Goal: Transaction & Acquisition: Purchase product/service

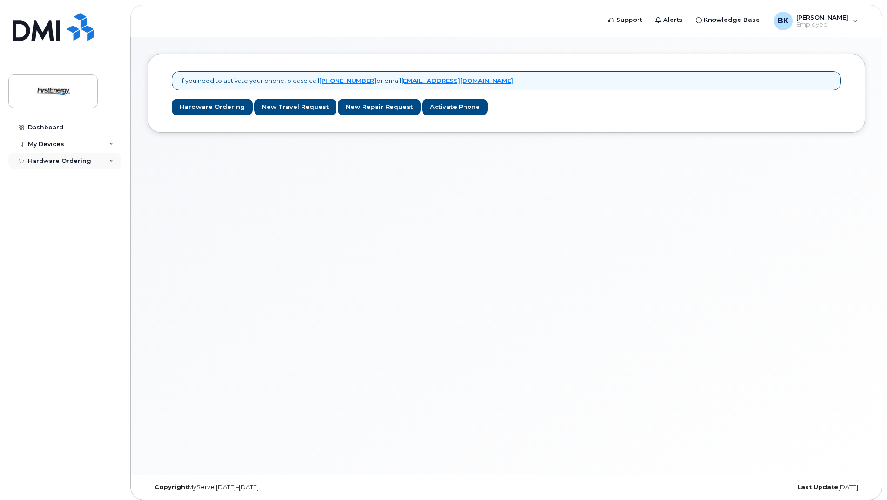
click at [38, 163] on div "Hardware Ordering" at bounding box center [59, 160] width 63 height 7
click at [47, 177] on div "New Order" at bounding box center [49, 178] width 35 height 8
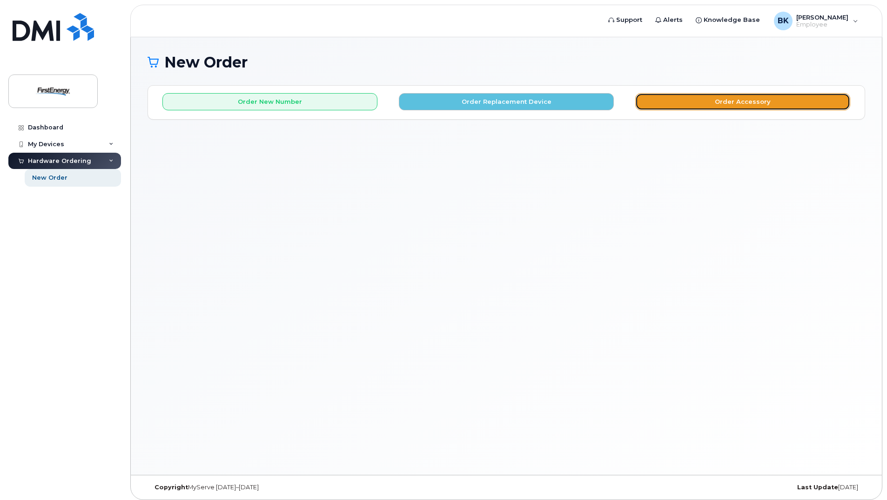
click at [707, 107] on button "Order Accessory" at bounding box center [742, 101] width 215 height 17
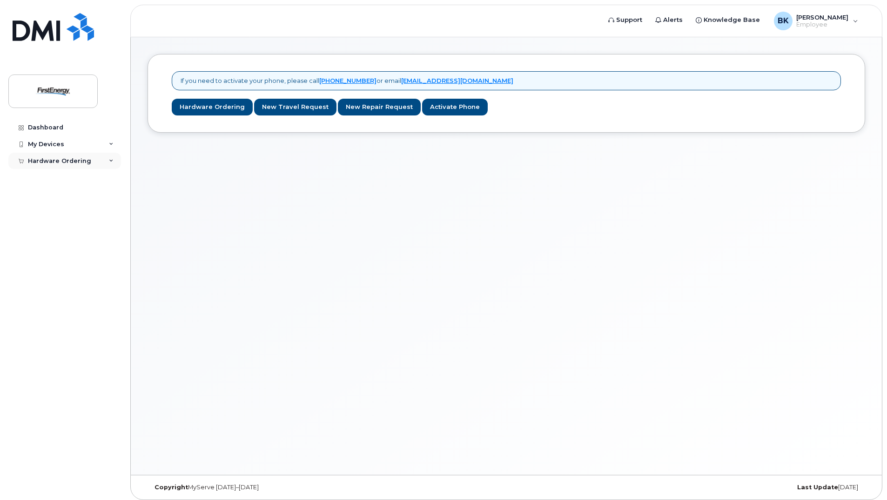
click at [51, 163] on div "Hardware Ordering" at bounding box center [59, 160] width 63 height 7
click at [59, 178] on div "New Order" at bounding box center [49, 178] width 35 height 8
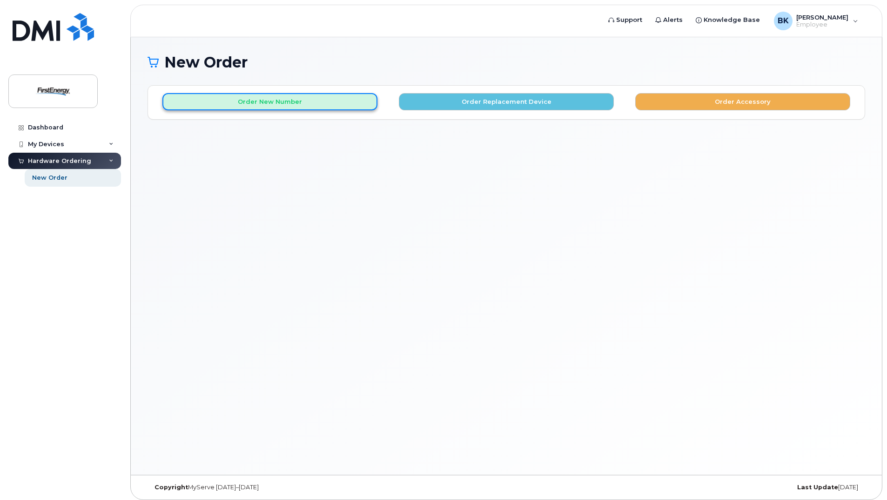
click at [311, 106] on button "Order New Number" at bounding box center [269, 101] width 215 height 17
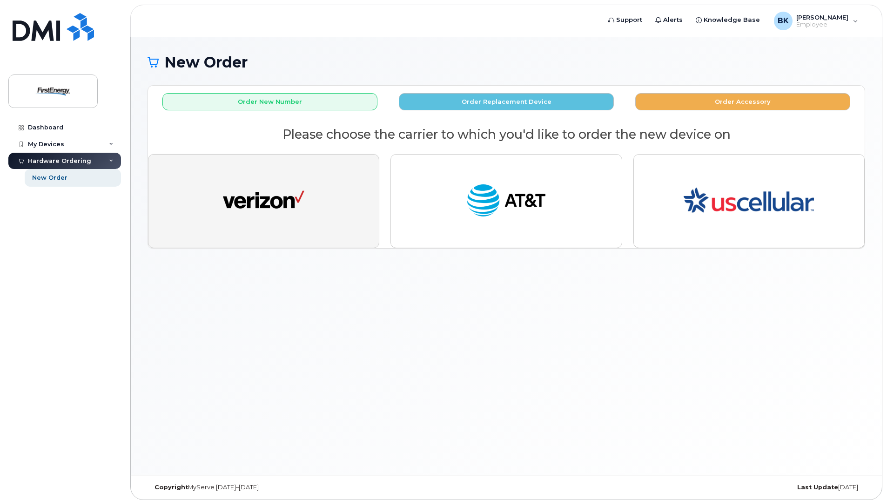
click at [335, 223] on button "button" at bounding box center [263, 201] width 231 height 94
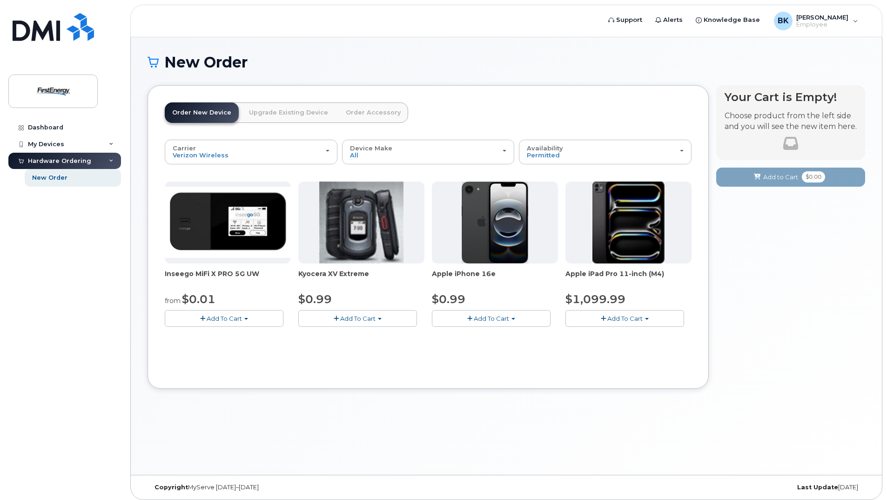
click at [212, 219] on img at bounding box center [228, 222] width 126 height 71
click at [198, 270] on span "Inseego MiFi X PRO 5G UW" at bounding box center [228, 278] width 126 height 19
click at [223, 274] on span "Inseego MiFi X PRO 5G UW" at bounding box center [228, 278] width 126 height 19
drag, startPoint x: 248, startPoint y: 274, endPoint x: 200, endPoint y: 274, distance: 48.4
click at [200, 274] on span "Inseego MiFi X PRO 5G UW" at bounding box center [228, 278] width 126 height 19
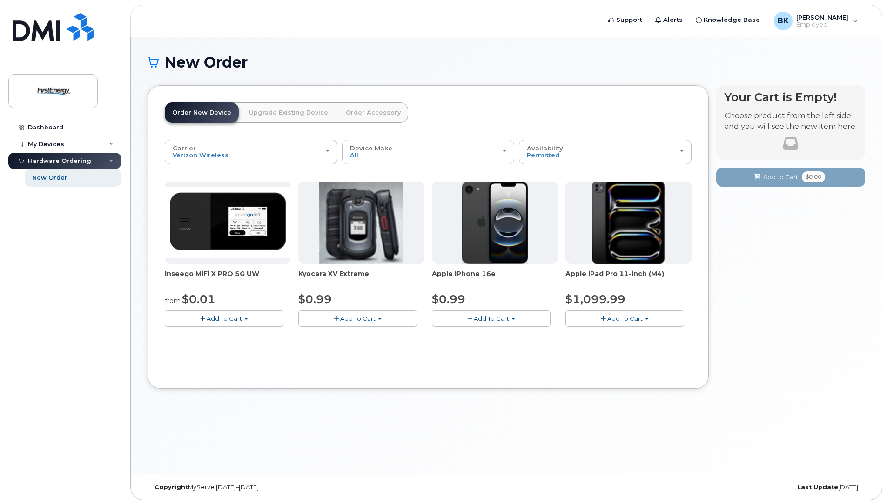
drag, startPoint x: 200, startPoint y: 274, endPoint x: 266, endPoint y: 291, distance: 68.3
click at [266, 291] on div "from $0.01" at bounding box center [228, 299] width 126 height 16
drag, startPoint x: 164, startPoint y: 273, endPoint x: 258, endPoint y: 273, distance: 94.0
click at [258, 273] on div "Order New Device Upgrade Existing Device Order Accessory Order new device and n…" at bounding box center [427, 236] width 561 height 303
copy span "Inseego MiFi X PRO 5G UW"
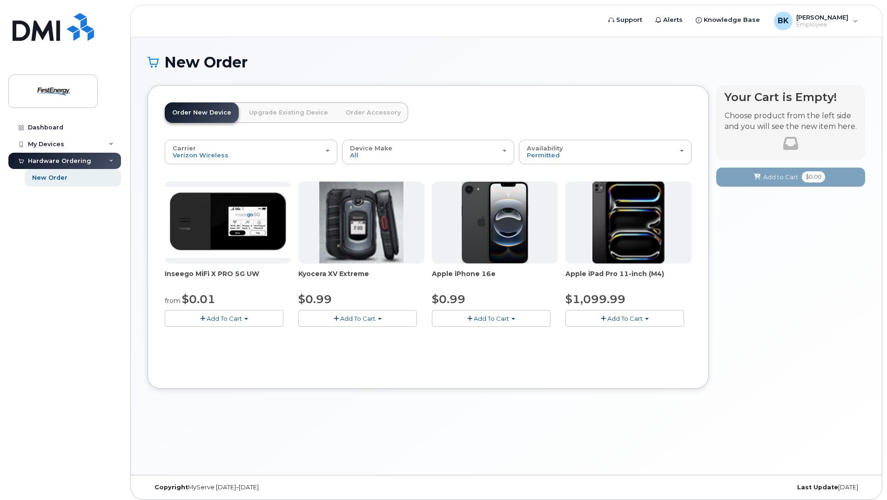
click at [211, 319] on span "Add To Cart" at bounding box center [224, 317] width 35 height 7
click at [243, 335] on link "$0.01 - 2 Year Activation" at bounding box center [213, 336] width 93 height 12
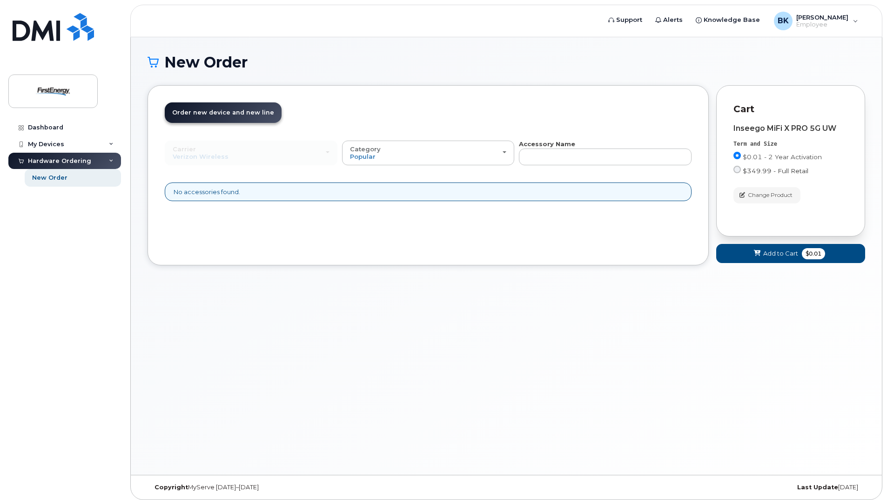
click at [736, 170] on input "$349.99 - Full Retail" at bounding box center [736, 169] width 7 height 7
radio input "true"
click at [737, 173] on input "$349.99 - Full Retail" at bounding box center [736, 169] width 7 height 7
click at [780, 256] on span "Add to Cart" at bounding box center [776, 253] width 35 height 9
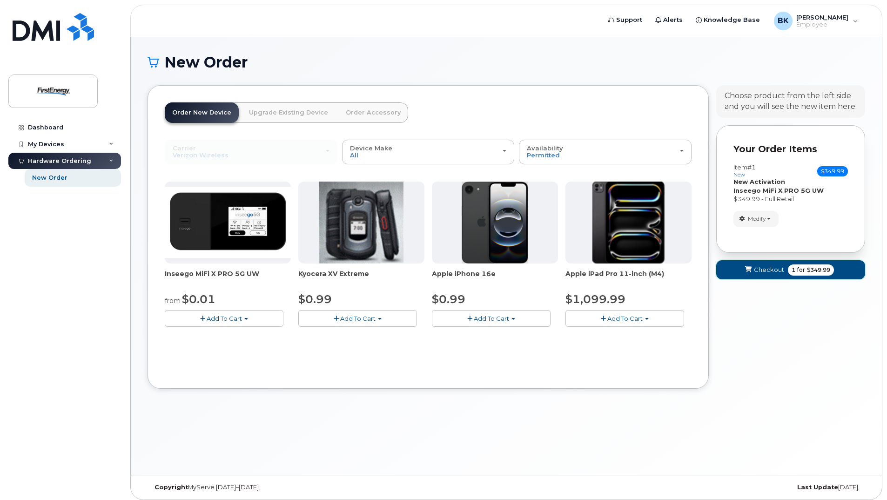
click at [803, 271] on span "for" at bounding box center [801, 270] width 12 height 8
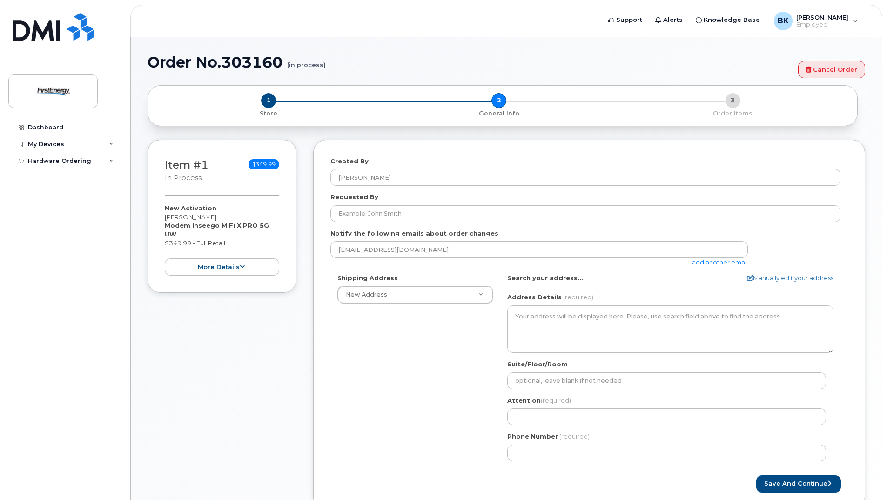
select select
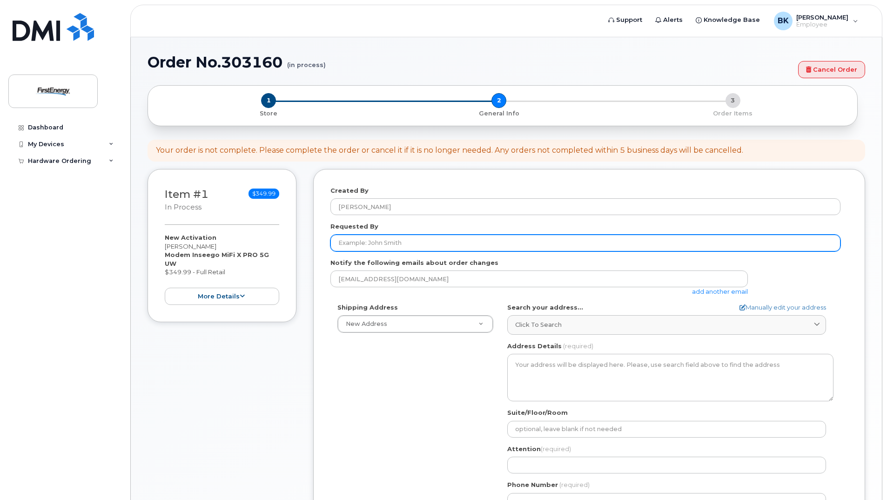
click at [384, 244] on input "Requested By" at bounding box center [585, 242] width 510 height 17
type input "[PERSON_NAME]"
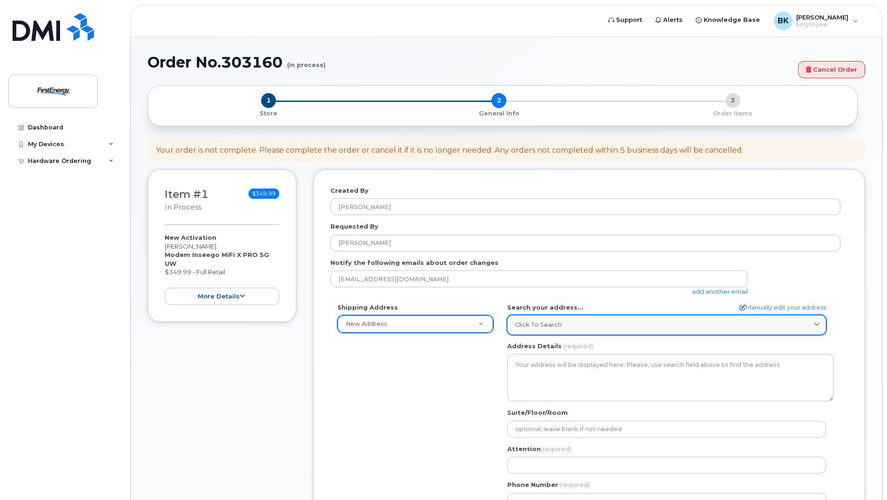
click at [570, 326] on div "Click to search" at bounding box center [666, 324] width 303 height 9
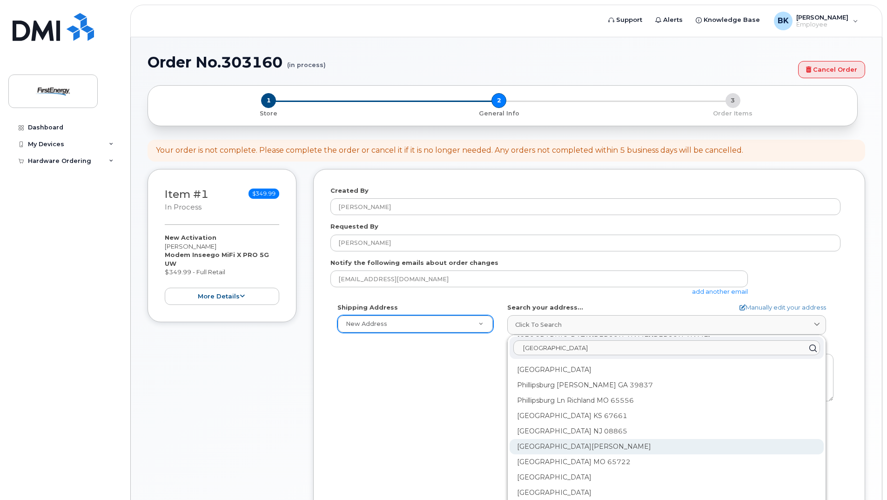
scroll to position [93, 0]
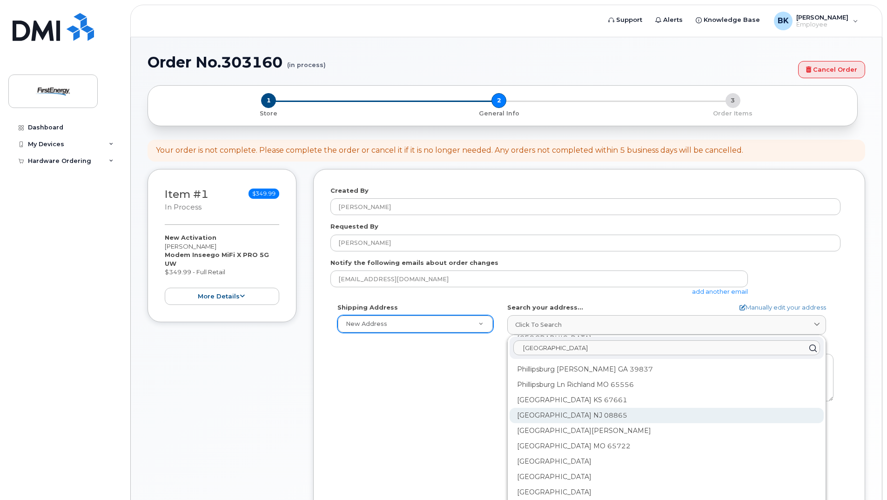
type input "phillipsburg"
click at [585, 418] on div "Phillipsburg NJ 08865" at bounding box center [666, 415] width 314 height 15
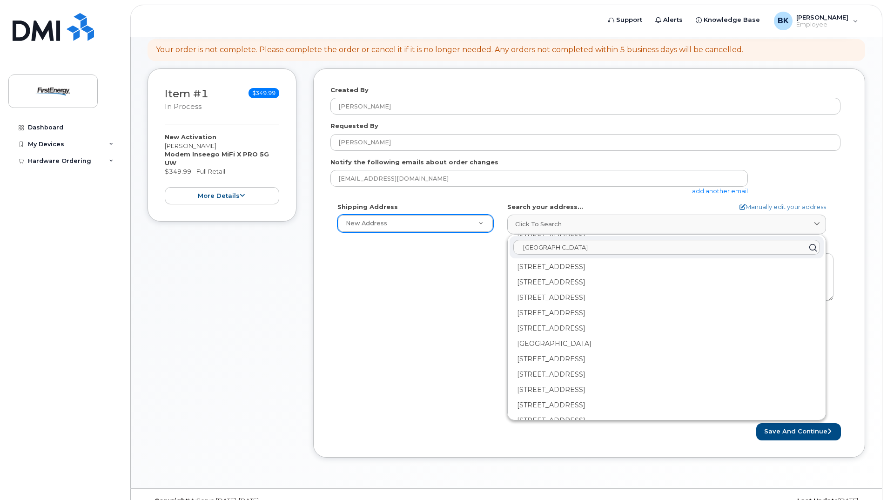
scroll to position [119, 0]
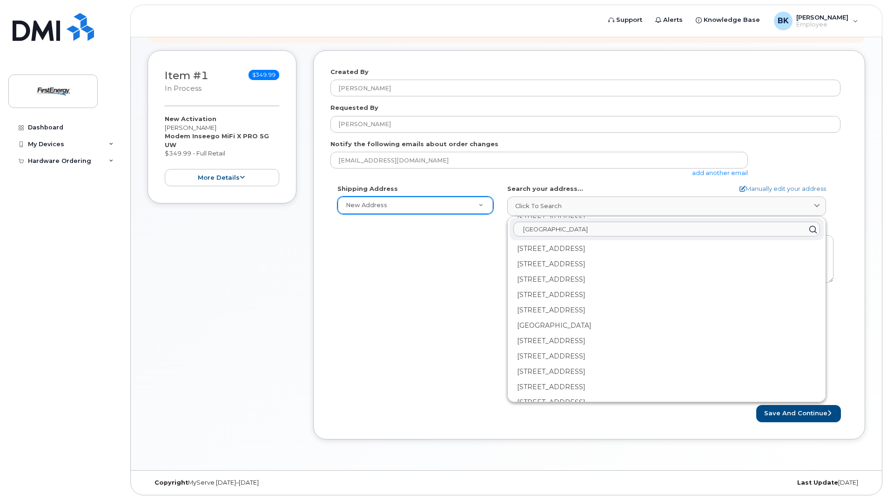
click at [475, 383] on div "Shipping Address New Address New Address AB Search your address... Manually edi…" at bounding box center [585, 291] width 510 height 214
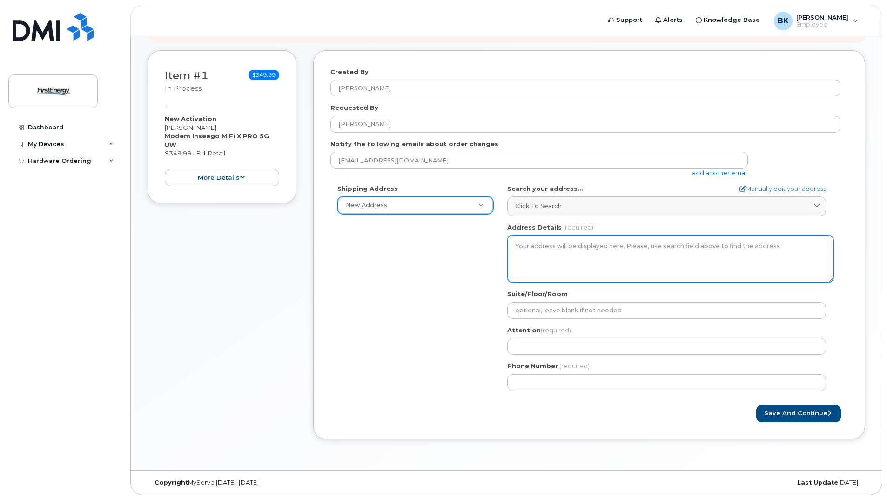
click at [575, 252] on textarea "Address Details" at bounding box center [670, 258] width 326 height 47
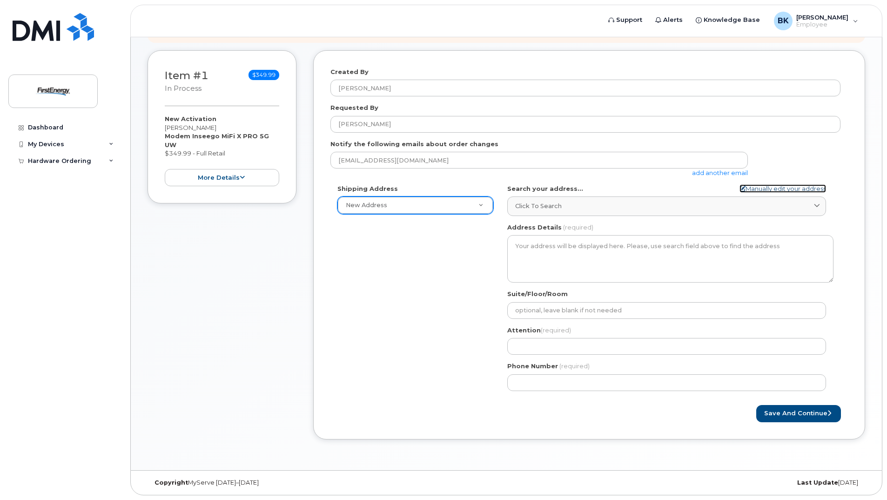
click at [760, 187] on link "Manually edit your address" at bounding box center [782, 188] width 87 height 9
select select
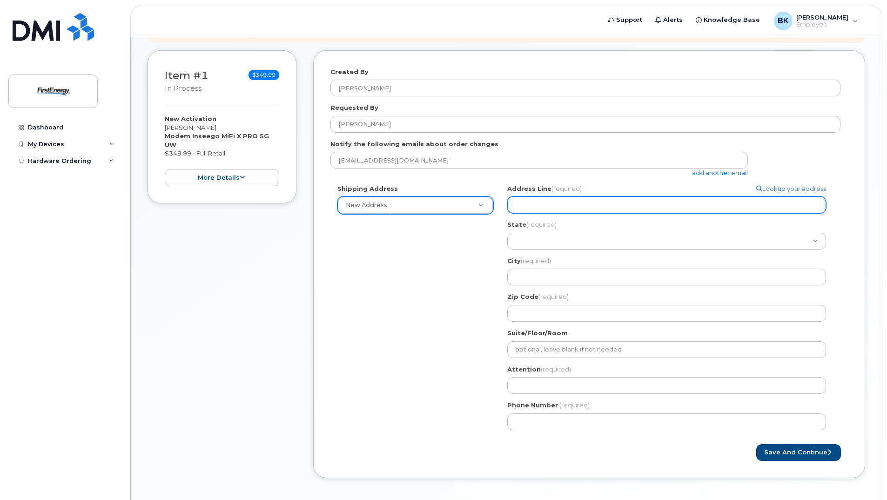
click at [552, 206] on input "Address Line (required)" at bounding box center [666, 204] width 319 height 17
select select
type input "4"
select select
type input "40"
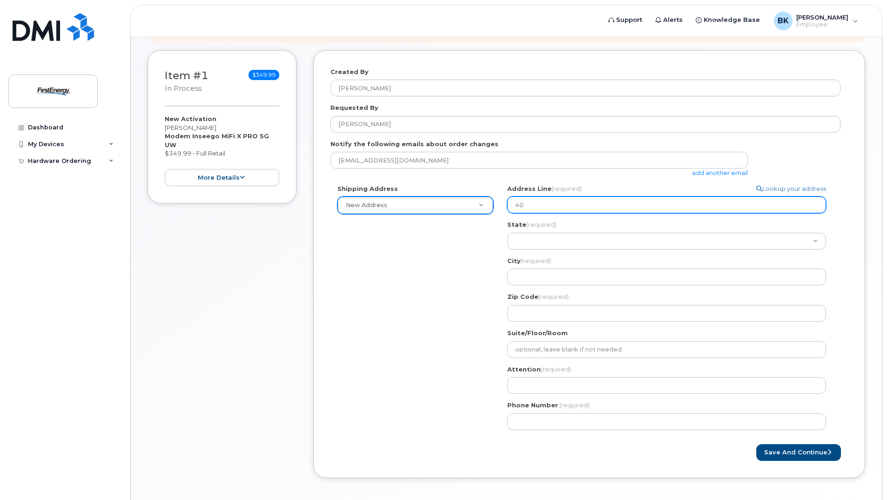
select select
type input "400"
select select
type input "400 L"
select select
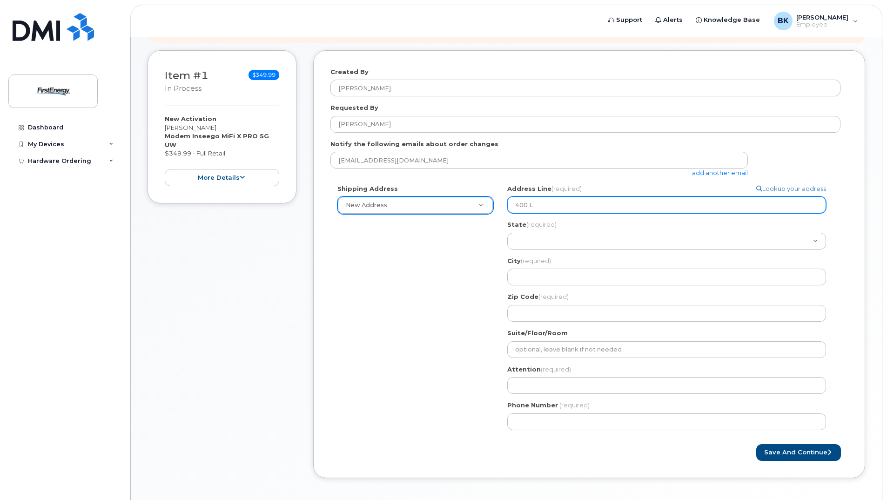
type input "400 Li"
select select
type input "400 Lin"
select select
type input "400 Linc"
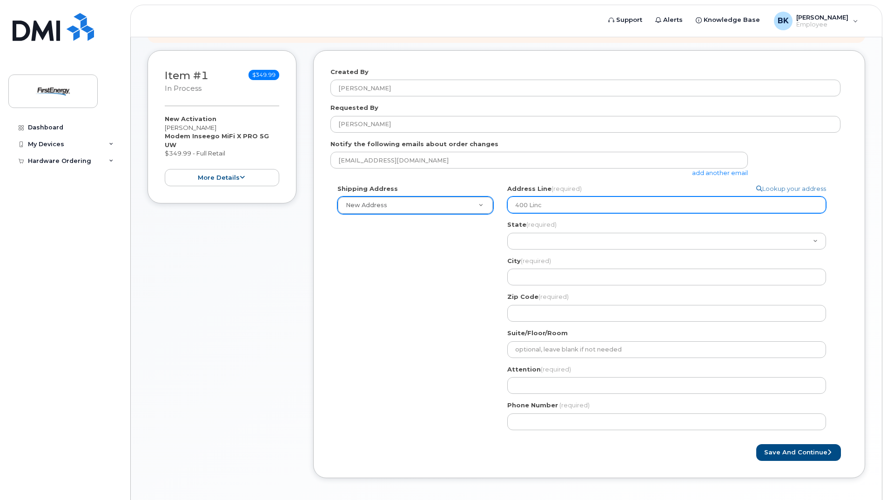
select select
type input "400 Linco"
select select
type input "400 Lincol"
select select
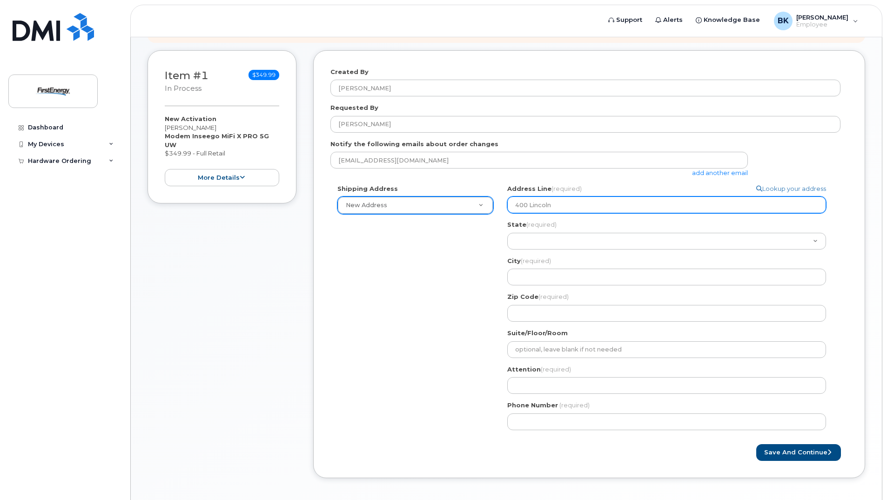
type input "400 Lincoln"
select select
type input "400 Lincoln S"
select select
type input "400 Lincoln St"
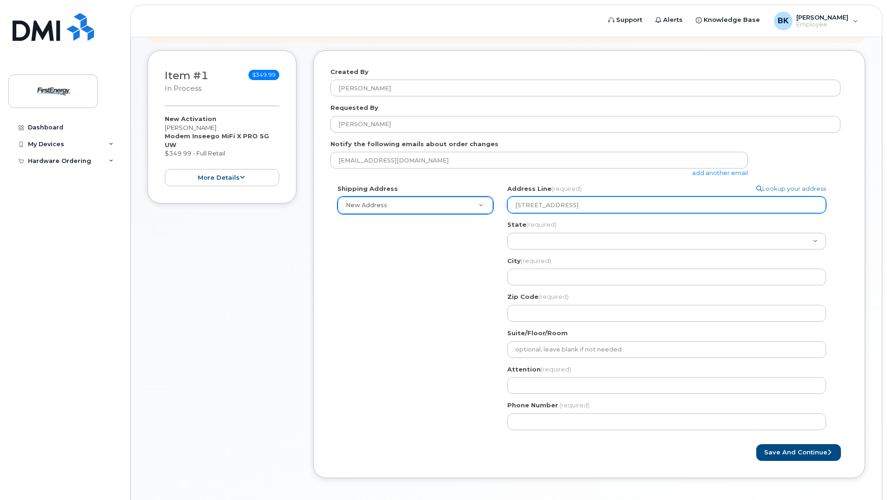
select select
type input "400 Lincoln Str"
select select
type input "400 Lincoln Stre"
select select
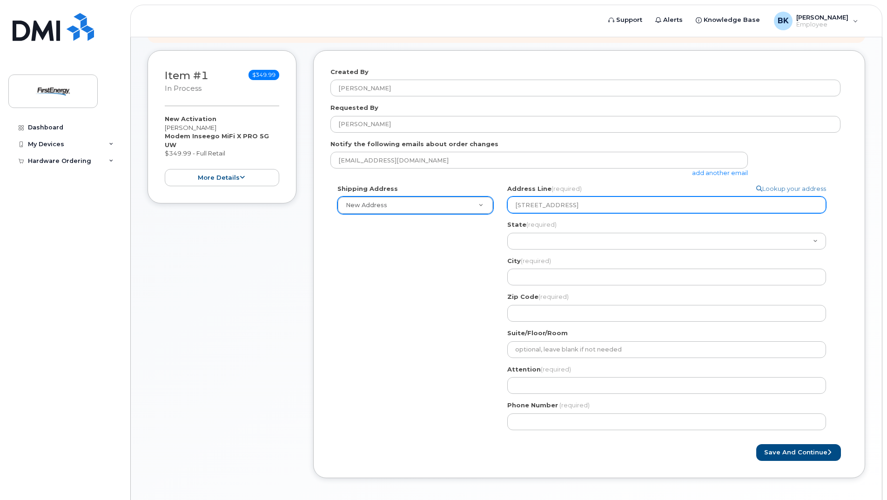
type input "400 Lincoln Stree"
select select
type input "400 Lincoln Street"
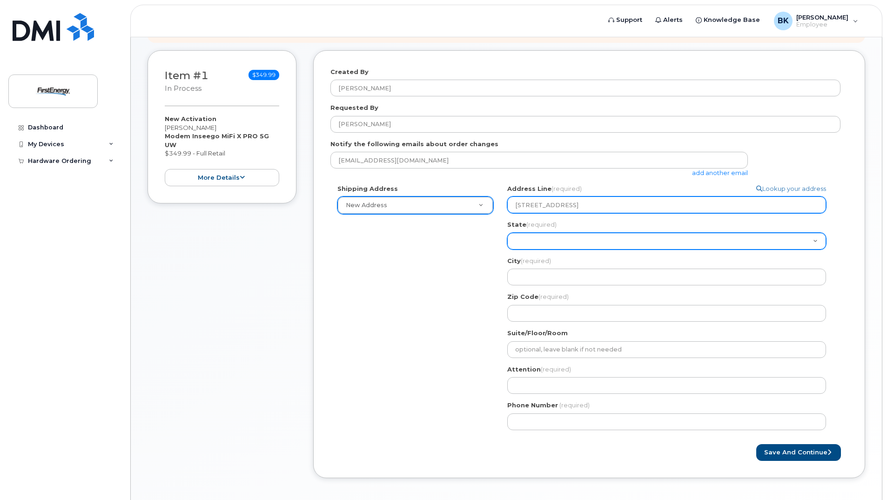
select select "NE"
select select
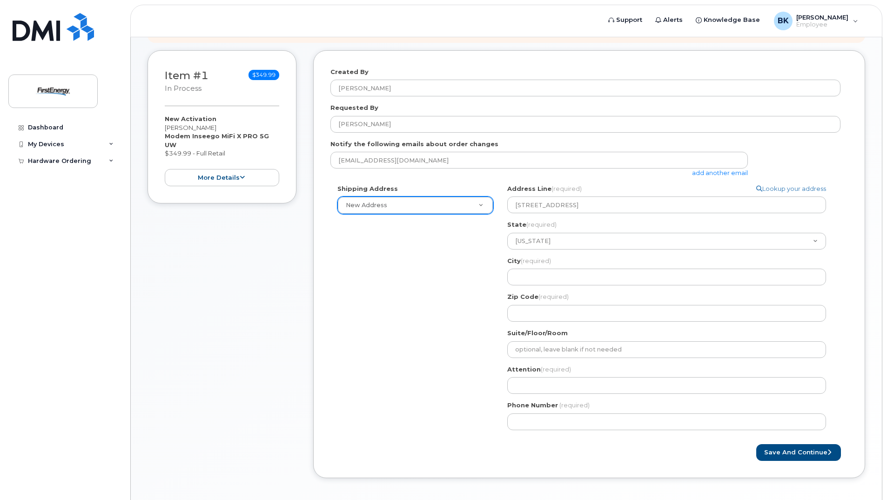
click at [561, 231] on div "State (required) Alabama Alaska American Samoa Arizona Arkansas California Colo…" at bounding box center [670, 234] width 326 height 29
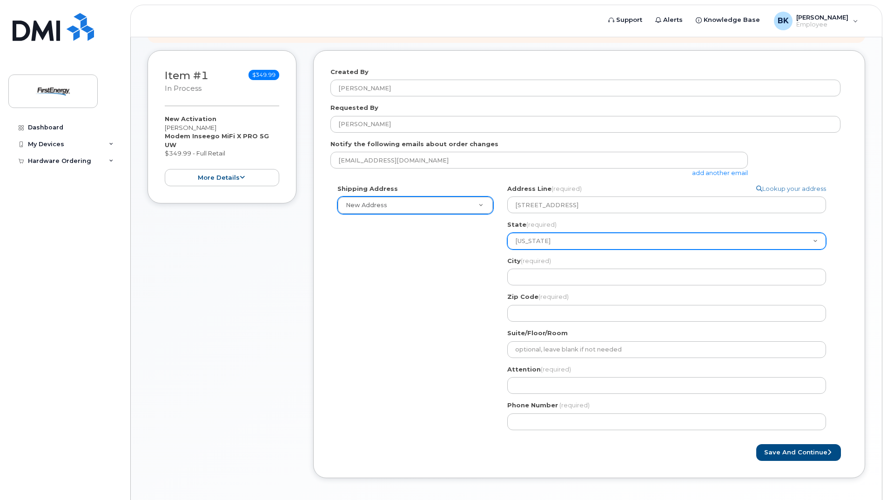
click at [560, 239] on select "Alabama Alaska American Samoa Arizona Arkansas California Colorado Connecticut …" at bounding box center [666, 241] width 319 height 17
select select "NJ"
click at [507, 233] on select "Alabama Alaska American Samoa Arizona Arkansas California Colorado Connecticut …" at bounding box center [666, 241] width 319 height 17
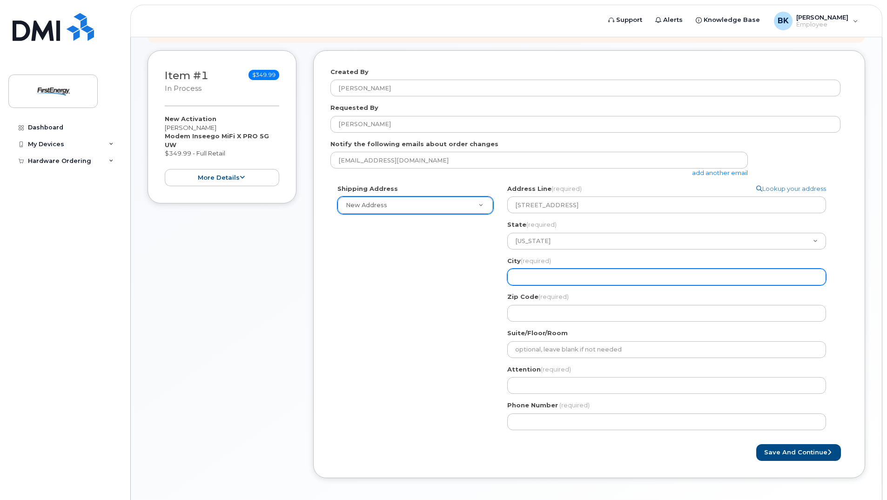
click at [542, 277] on input "City (required)" at bounding box center [666, 276] width 319 height 17
select select
type input "P"
select select
type input "Ph"
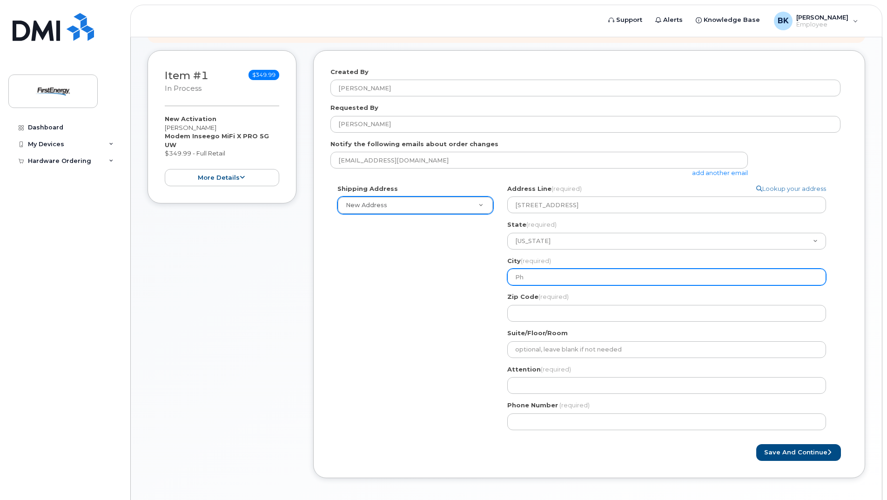
select select
type input "Phi"
select select
type input "Phil"
select select
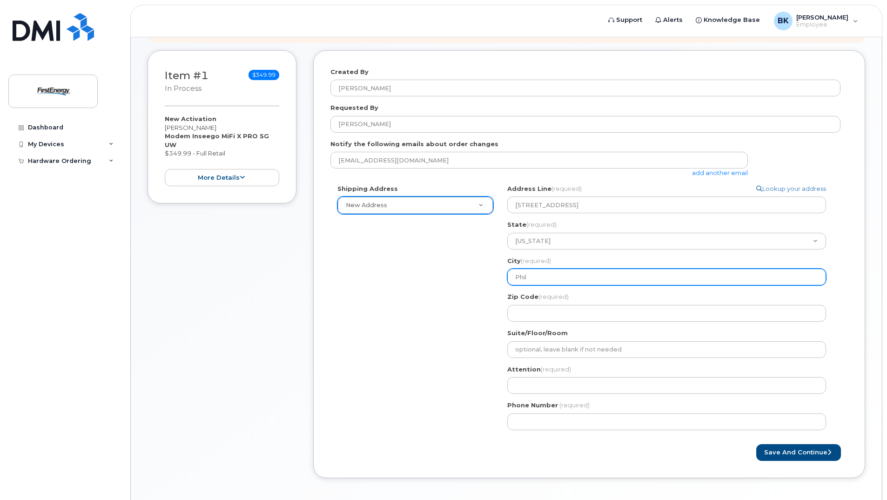
type input "Phill"
select select
type input "Philli"
select select
type input "Phillip"
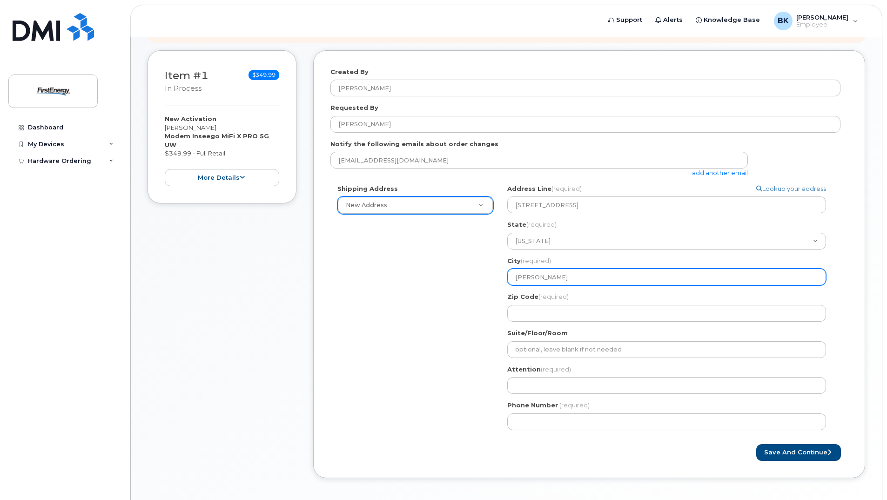
select select
type input "Phillips"
select select
type input "Phillipsb"
select select
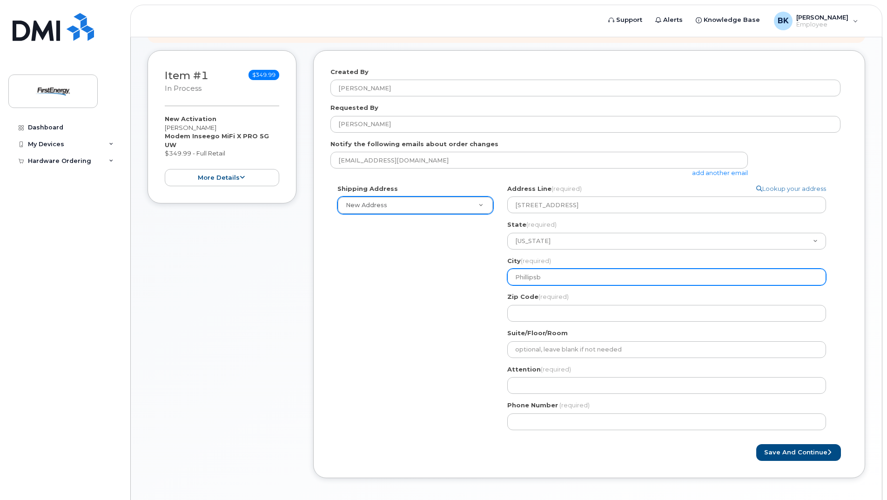
type input "Phillipsbu"
select select
type input "Phillipsbur"
select select
type input "Phillipsburg"
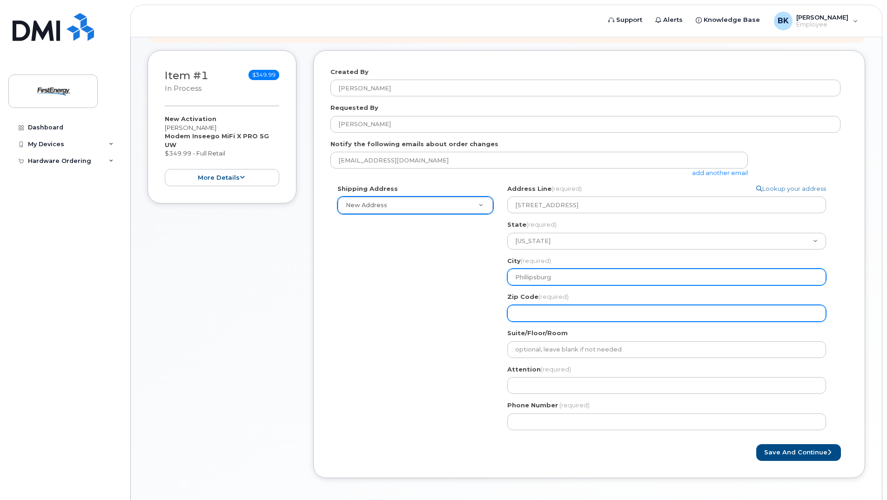
select select
type input "0"
select select
type input "08"
select select
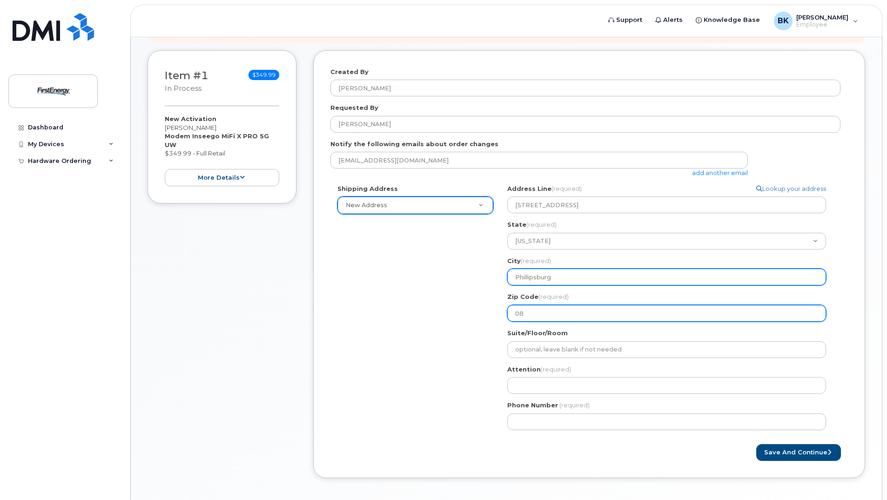
type input "088"
select select
type input "0886"
select select
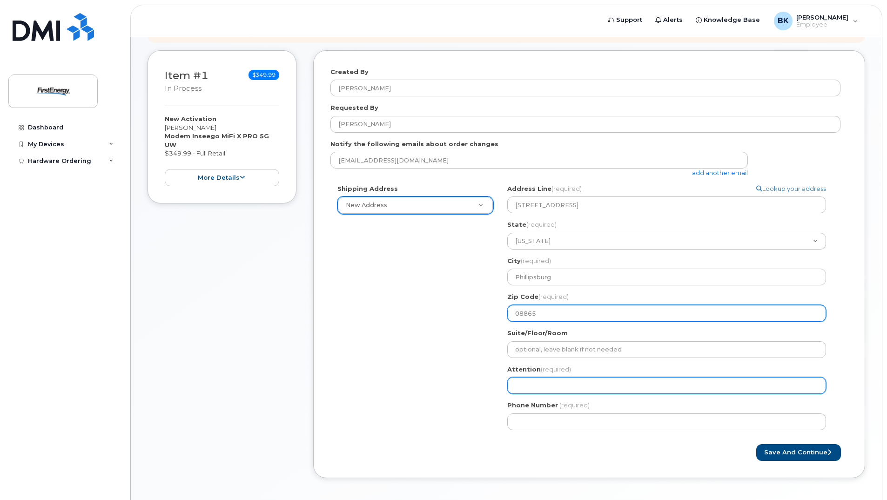
type input "08865"
click at [544, 390] on input "Attention (required)" at bounding box center [666, 385] width 319 height 17
select select
type input "K"
select select
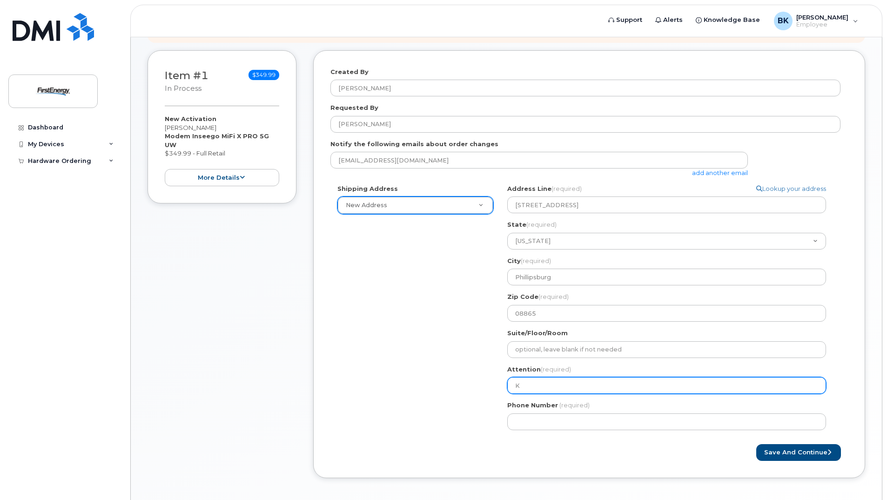
type input "Kr"
select select
type input "Kri"
select select
type input "Kris"
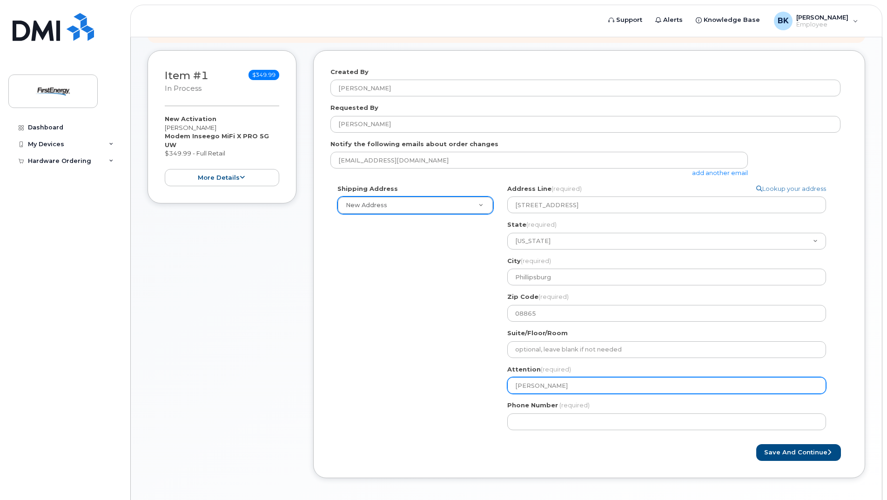
select select
type input "Krisi"
select select
type input "Krisie"
select select
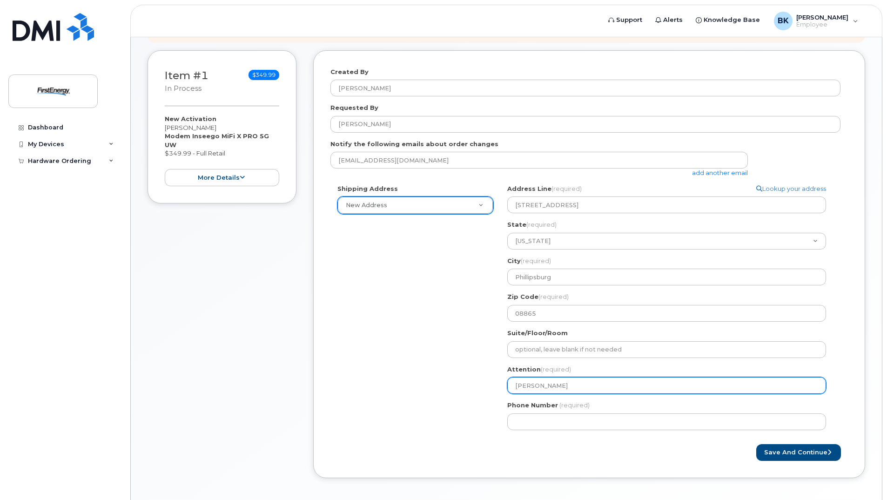
type input "Krisi"
select select
type input "Kris"
select select
type input "Krise"
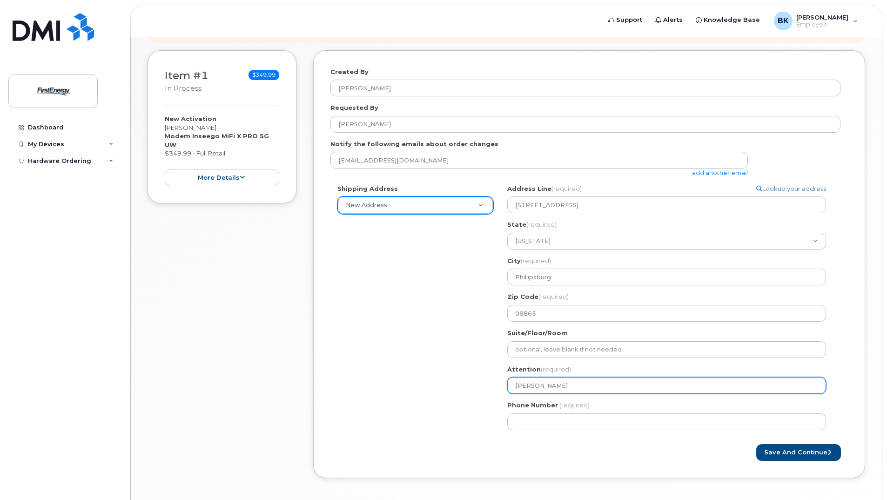
select select
type input "Krisei"
select select
type input "Krise"
select select
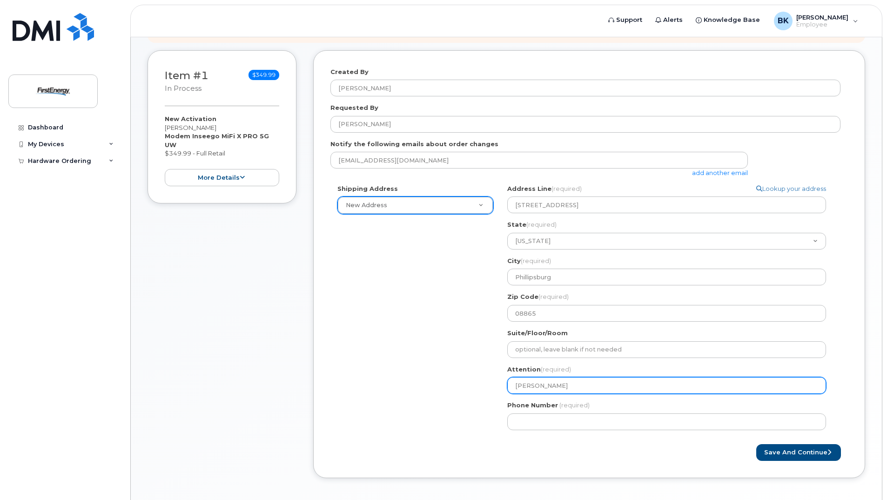
type input "Kris"
select select
type input "Krist"
select select
type input "Kristi"
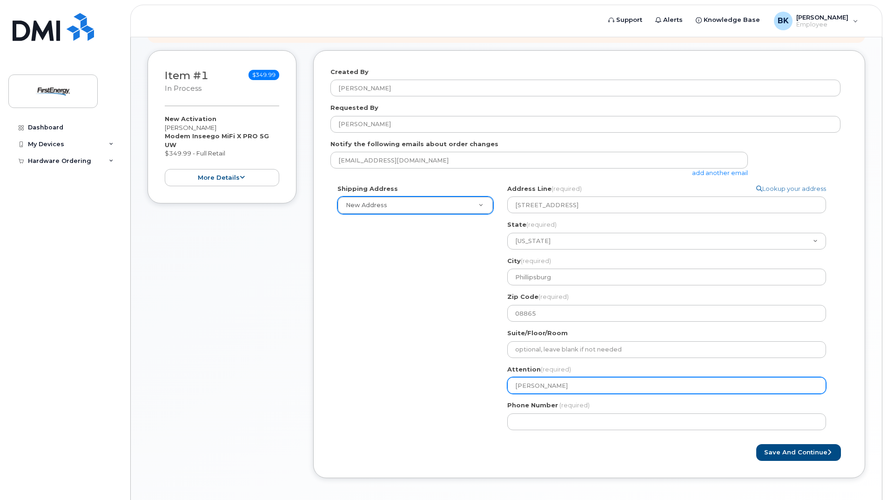
select select
type input "Kristie"
select select
type input "Kristie a"
select select
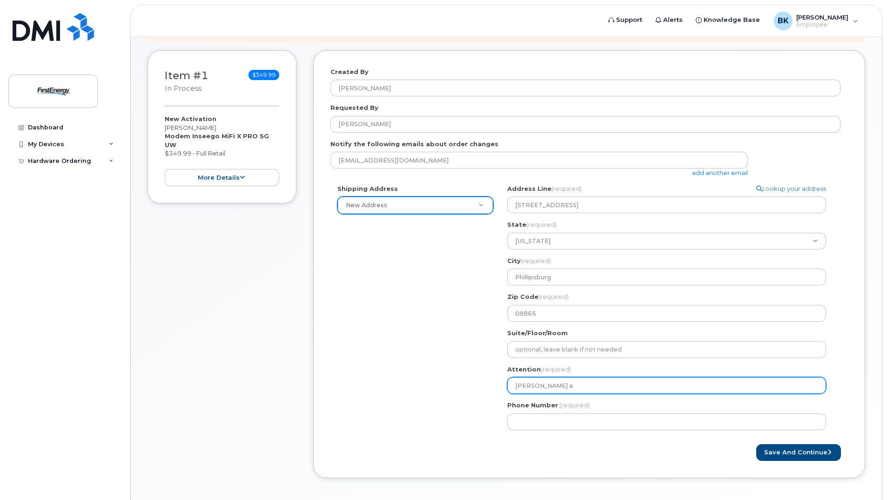
type input "Kristie"
select select
type input "Kristie B"
select select
type input "Kristie Ba"
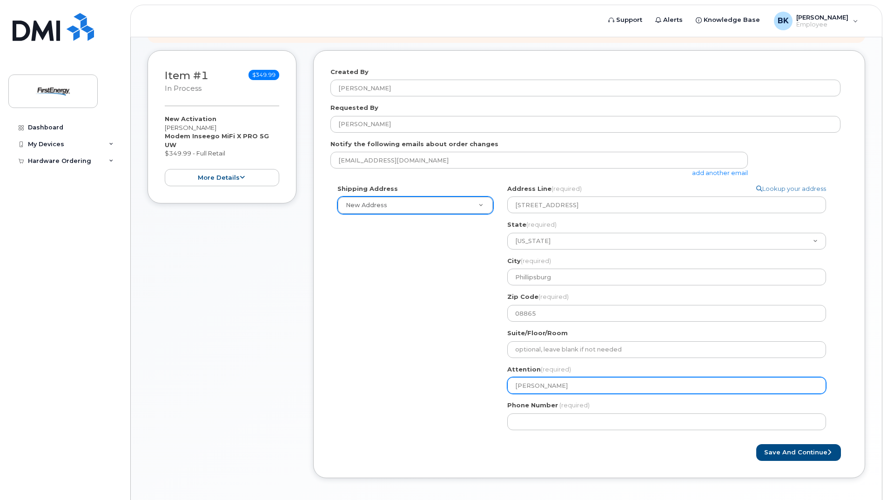
select select
type input "Kristie Bau"
select select
type input "Kristie Baud"
select select
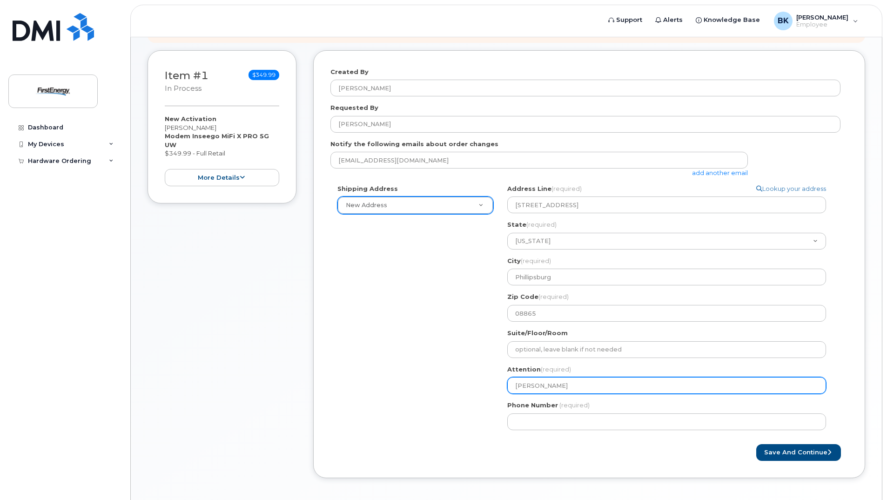
type input "Kristie Baude"
select select
type input "Kristie Bauder"
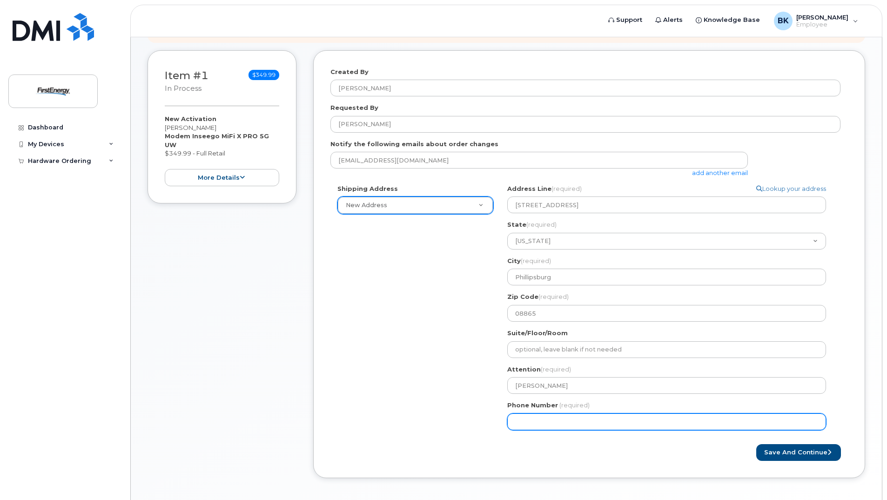
click at [550, 416] on input "Phone Number" at bounding box center [666, 421] width 319 height 17
type input "908"
click at [542, 427] on input "Phone Number" at bounding box center [666, 421] width 319 height 17
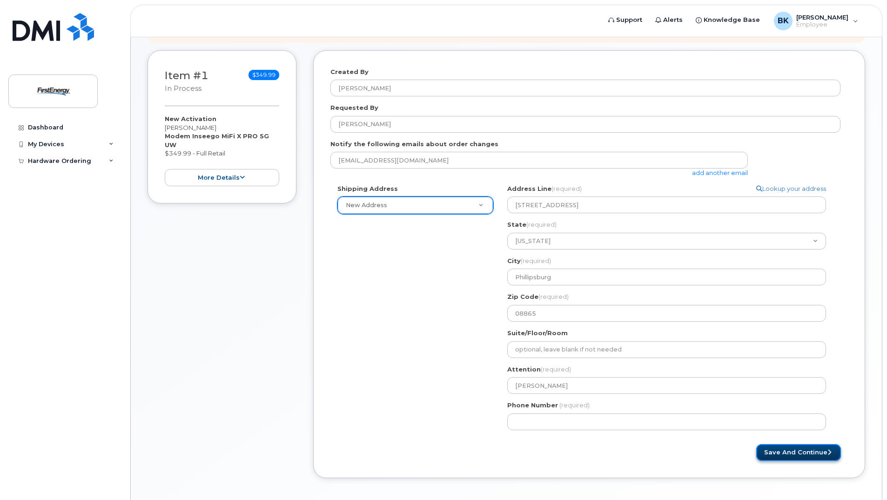
click at [783, 454] on button "Save and Continue" at bounding box center [798, 452] width 85 height 17
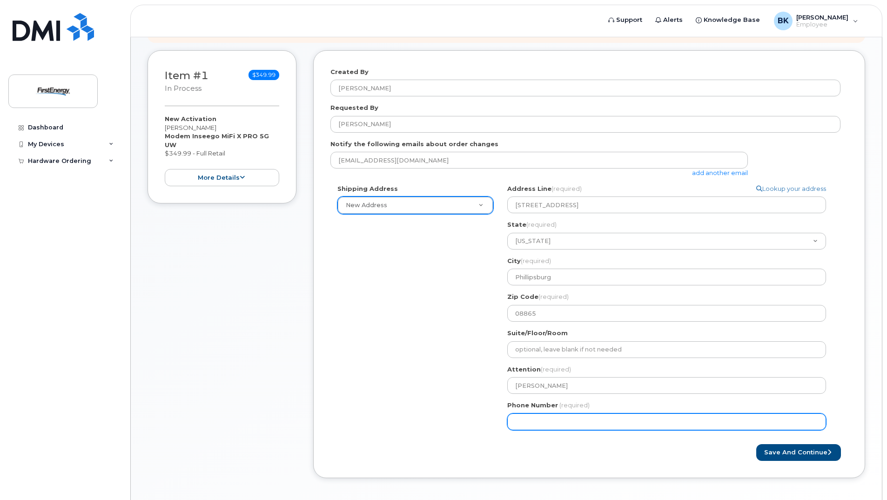
click at [589, 421] on input "Phone Number" at bounding box center [666, 421] width 319 height 17
click at [591, 421] on input "Phone Number" at bounding box center [666, 421] width 319 height 17
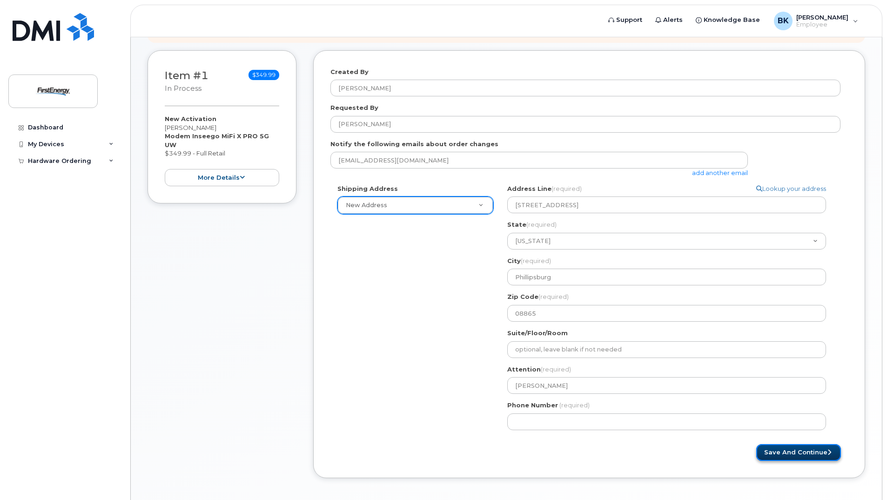
click at [791, 450] on button "Save and Continue" at bounding box center [798, 452] width 85 height 17
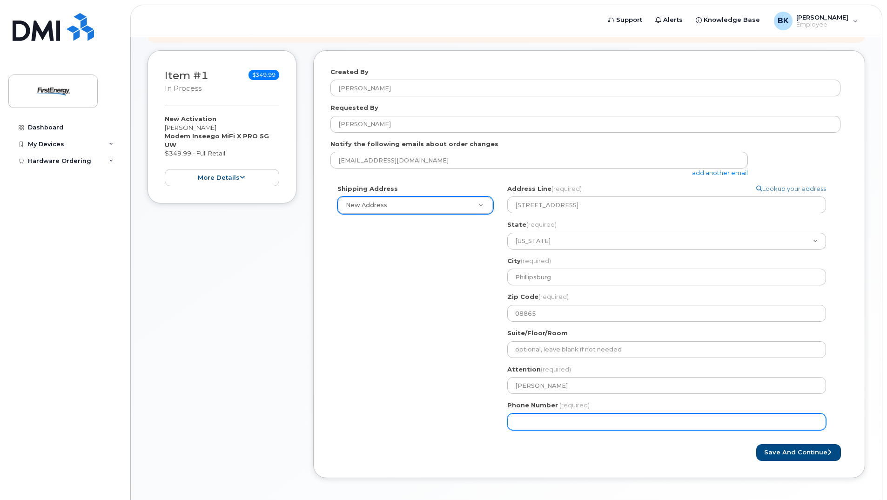
drag, startPoint x: 544, startPoint y: 421, endPoint x: 555, endPoint y: 425, distance: 11.3
click at [544, 421] on input "Phone Number" at bounding box center [666, 421] width 319 height 17
click at [530, 421] on input "Phone Number" at bounding box center [666, 421] width 319 height 17
select select
type input "9082137974"
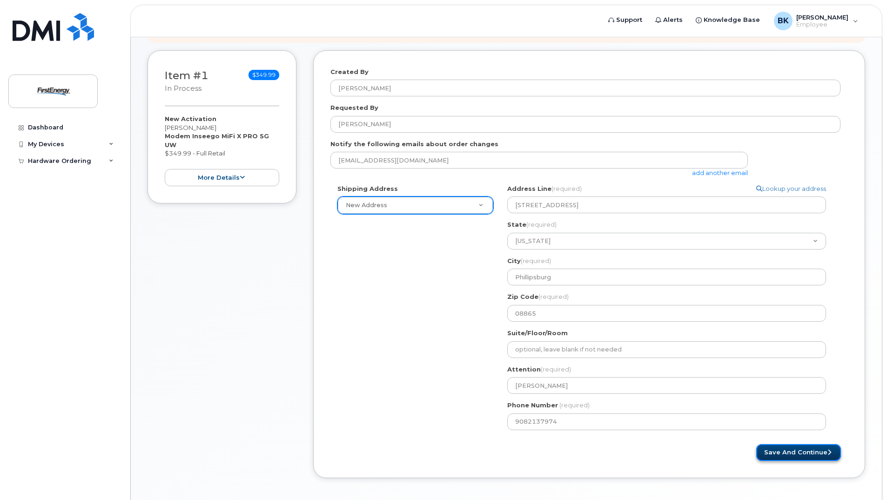
click at [779, 455] on button "Save and Continue" at bounding box center [798, 452] width 85 height 17
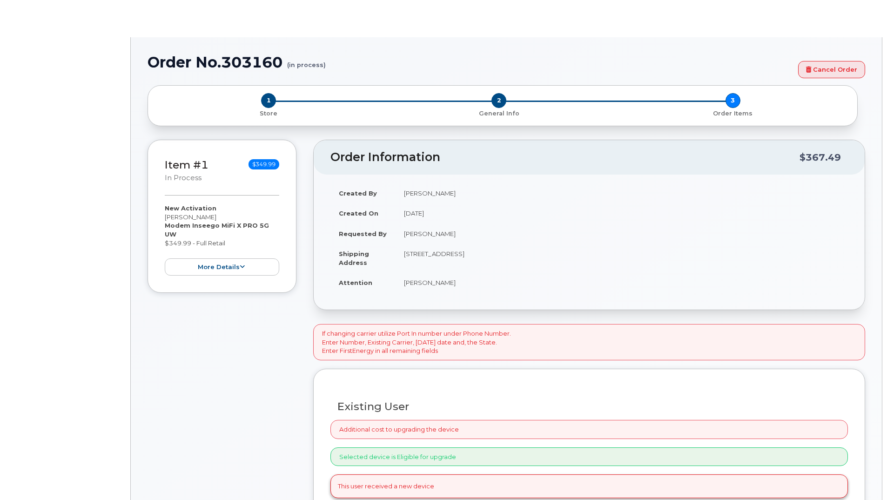
select select "1662235"
radio input "true"
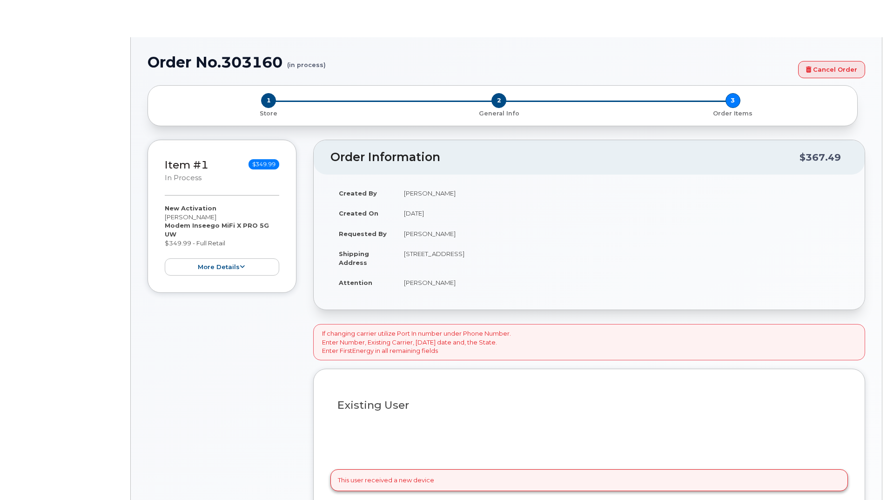
type input "2072727"
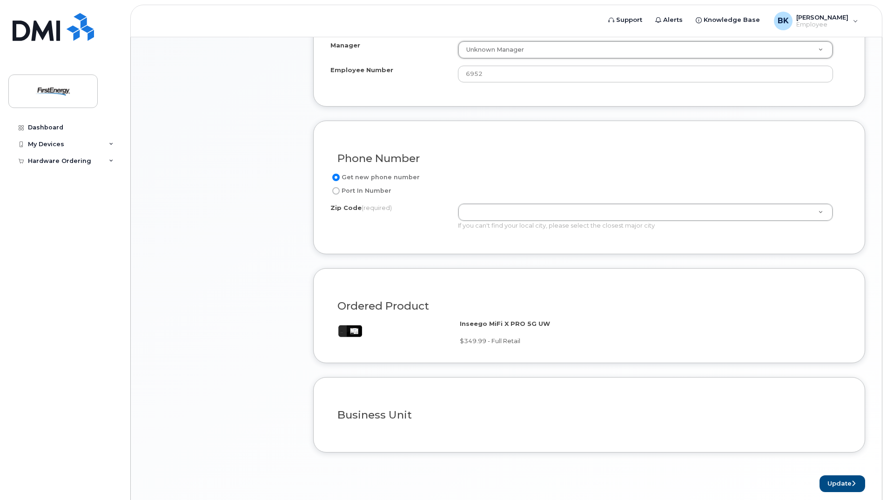
scroll to position [495, 0]
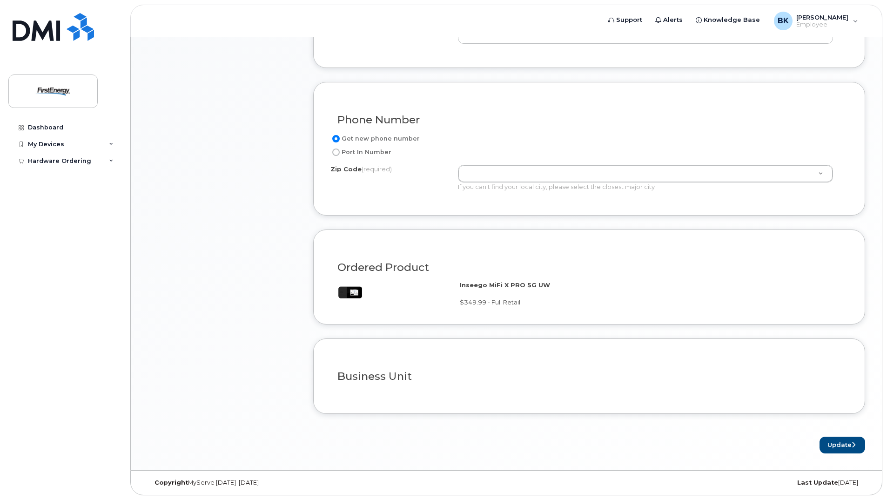
click at [392, 380] on h3 "Business Unit" at bounding box center [588, 376] width 503 height 12
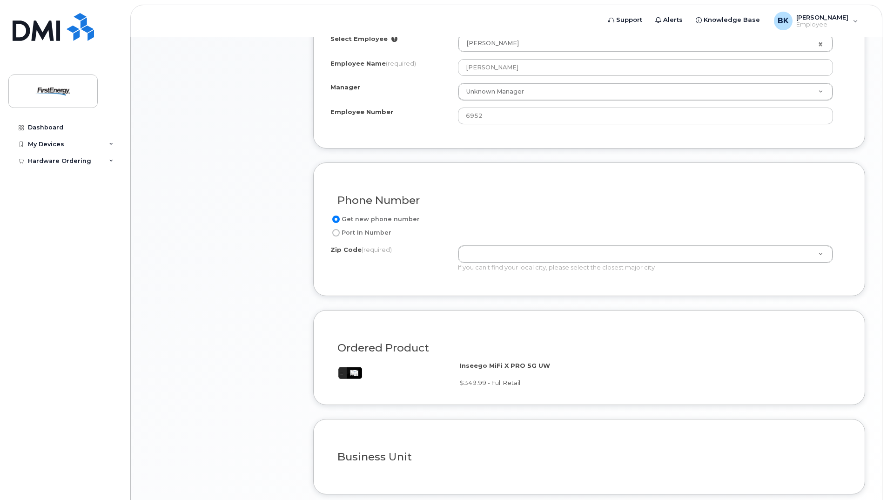
scroll to position [402, 0]
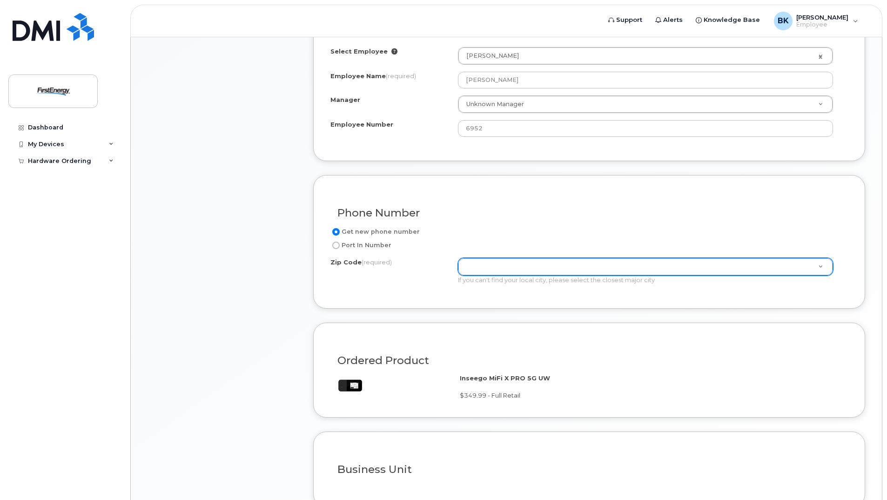
click at [353, 262] on label "Zip Code (required)" at bounding box center [360, 262] width 61 height 9
click at [458, 258] on input "400 Lincoln St" at bounding box center [458, 258] width 0 height 0
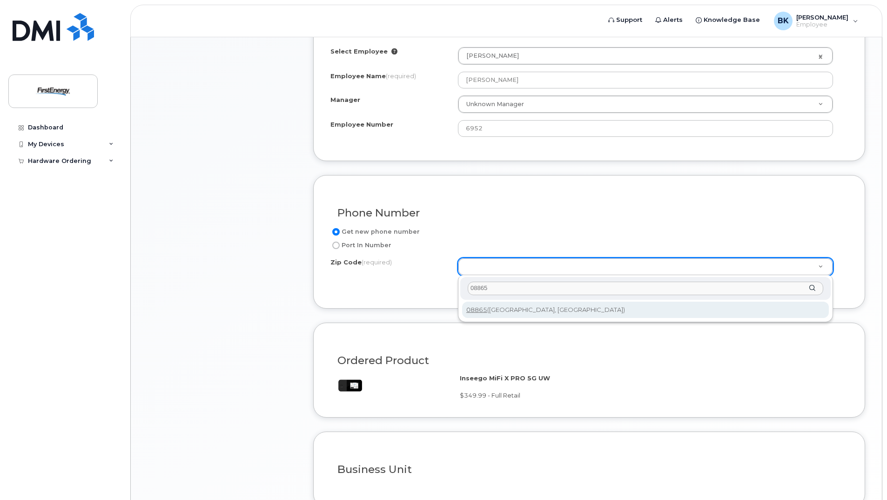
type input "08865"
type input "08865 ([GEOGRAPHIC_DATA], [GEOGRAPHIC_DATA])"
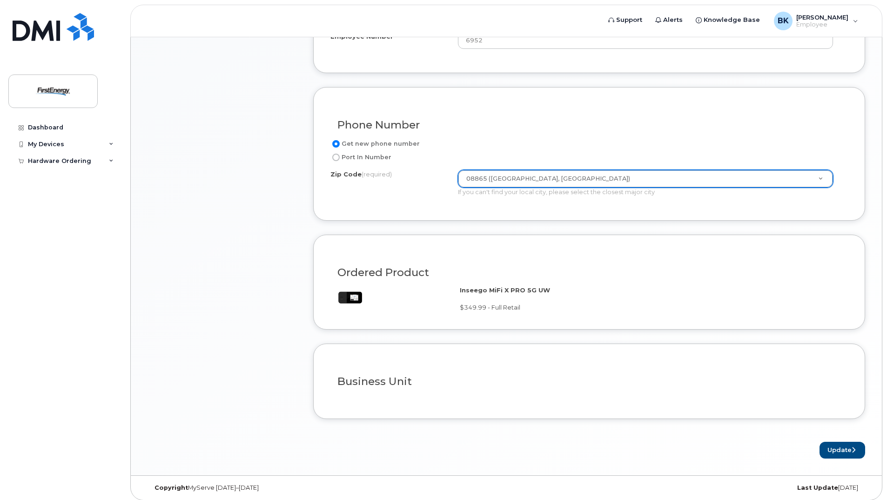
scroll to position [495, 0]
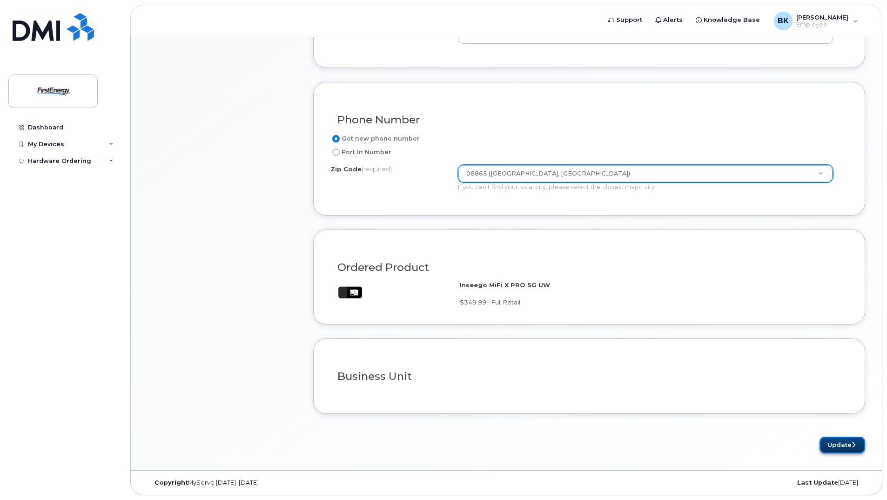
click at [848, 440] on button "Update" at bounding box center [842, 444] width 46 height 17
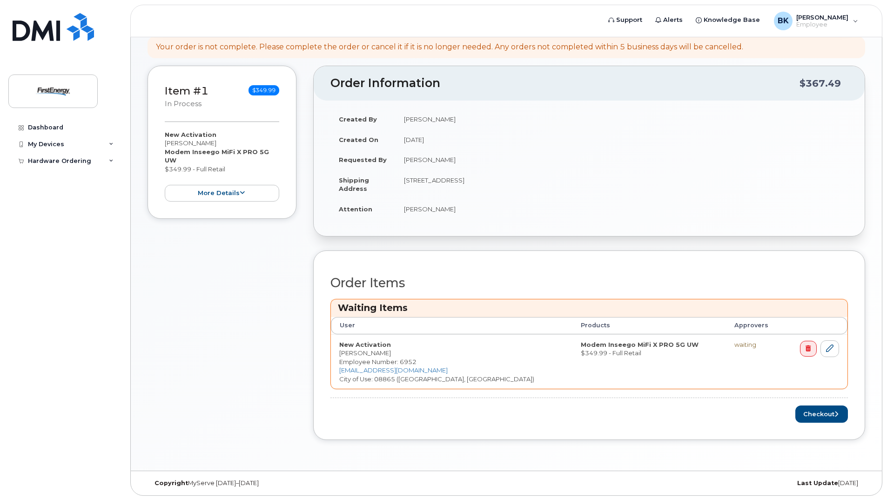
scroll to position [143, 0]
click at [816, 414] on button "Checkout" at bounding box center [821, 413] width 53 height 17
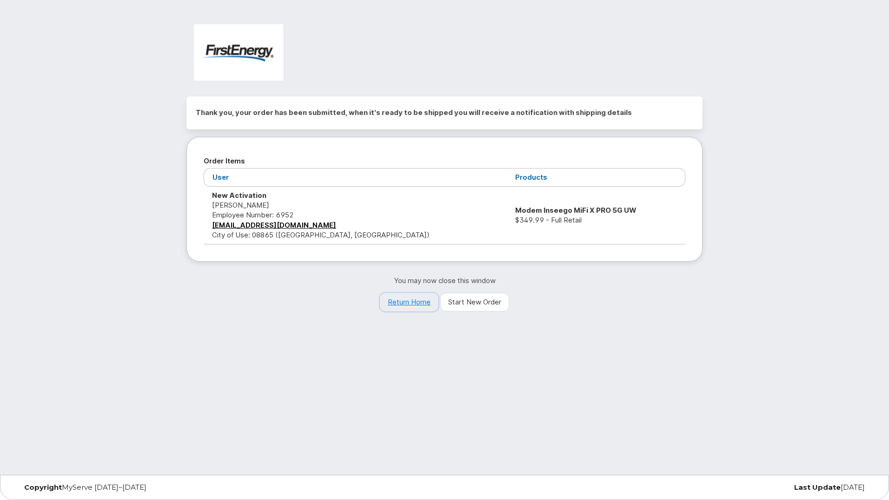
click at [419, 301] on link "Return Home" at bounding box center [409, 302] width 59 height 19
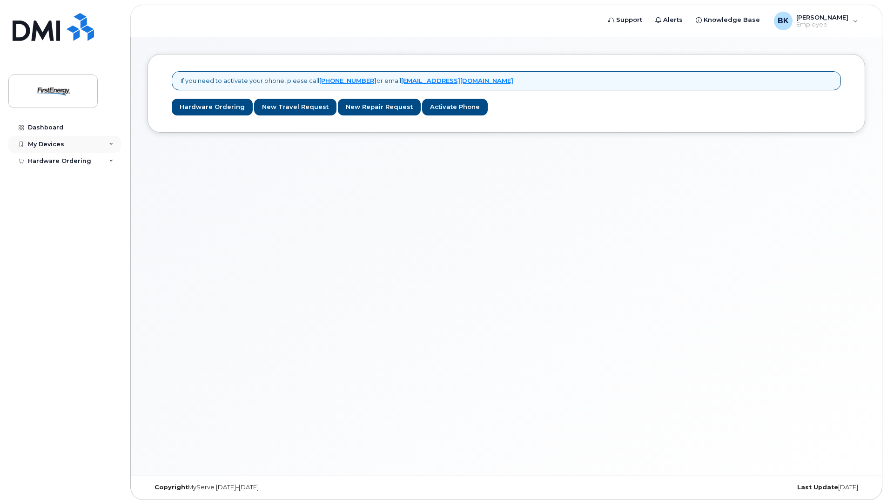
click at [61, 147] on div "My Devices" at bounding box center [46, 143] width 36 height 7
click at [58, 167] on link "Add Device" at bounding box center [73, 162] width 96 height 18
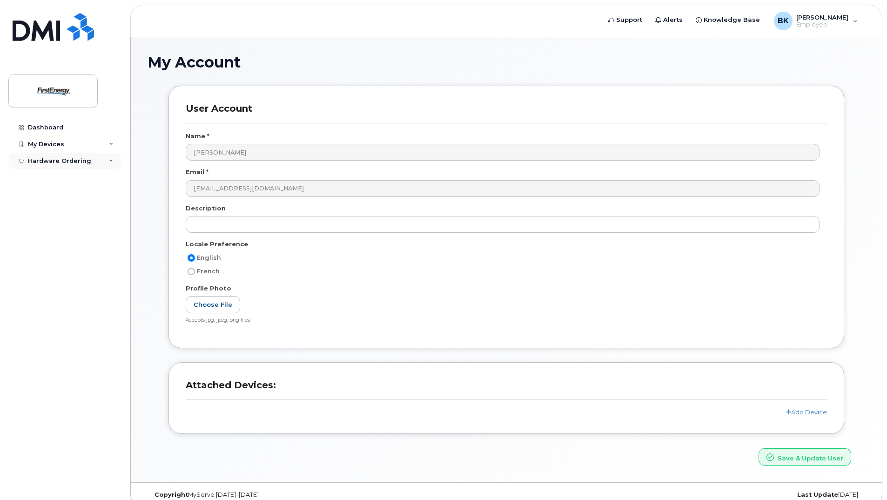
click at [56, 160] on div "Hardware Ordering" at bounding box center [59, 160] width 63 height 7
click at [60, 177] on div "My Orders" at bounding box center [48, 178] width 33 height 8
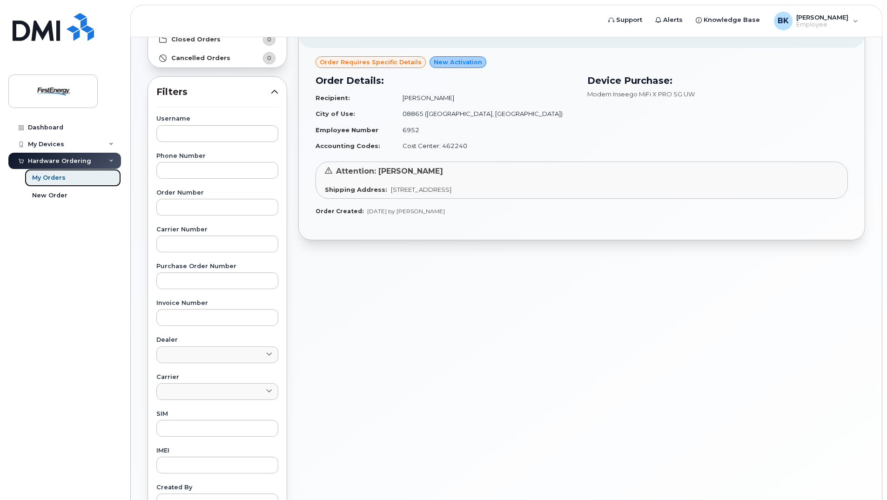
scroll to position [45, 0]
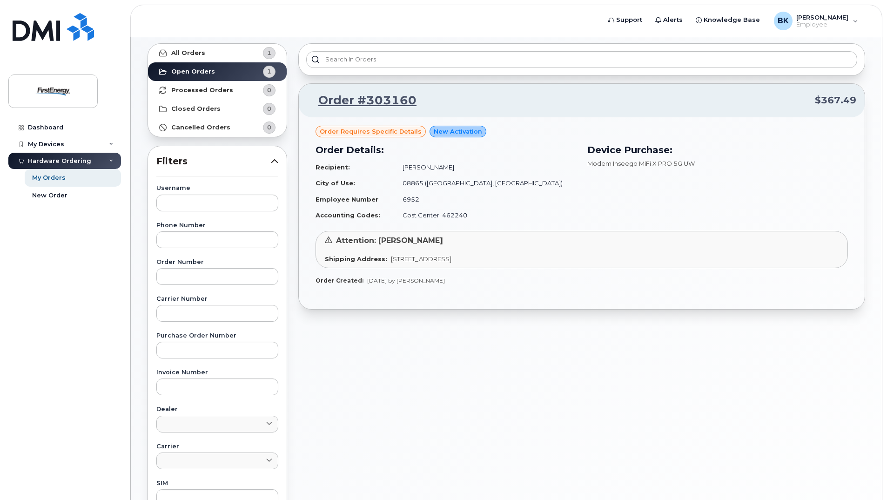
click at [483, 169] on td "[PERSON_NAME]" at bounding box center [485, 167] width 182 height 16
click at [363, 173] on td "Recipient:" at bounding box center [354, 167] width 79 height 16
click at [385, 131] on span "Order requires Specific details" at bounding box center [371, 131] width 102 height 9
click at [448, 133] on span "New Activation" at bounding box center [458, 131] width 48 height 9
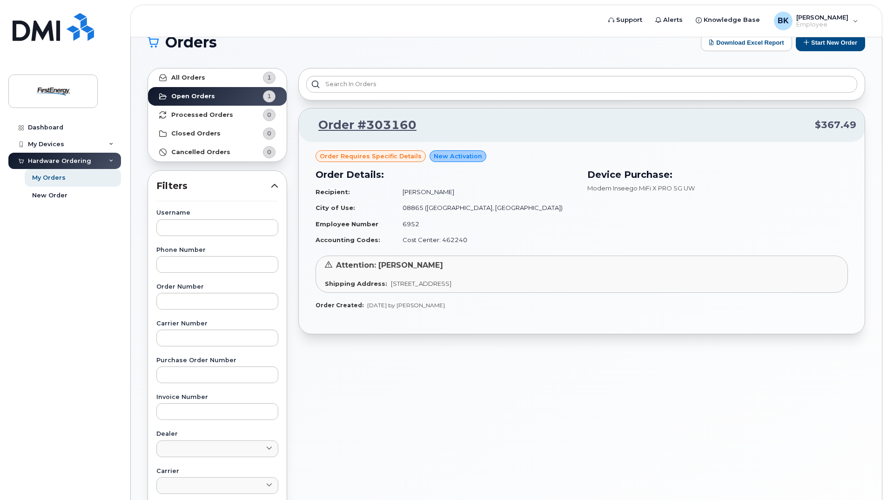
scroll to position [0, 0]
